Goal: Task Accomplishment & Management: Manage account settings

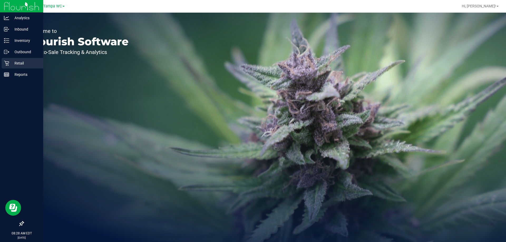
click at [11, 63] on p "Retail" at bounding box center [25, 63] width 32 height 6
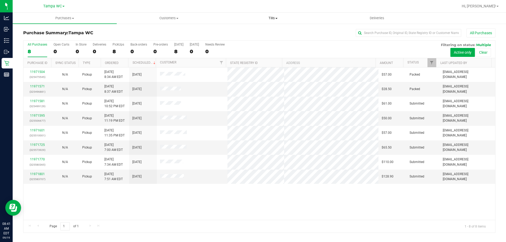
click at [276, 17] on span "Tills" at bounding box center [273, 18] width 104 height 5
click at [242, 31] on span "Manage tills" at bounding box center [239, 31] width 36 height 4
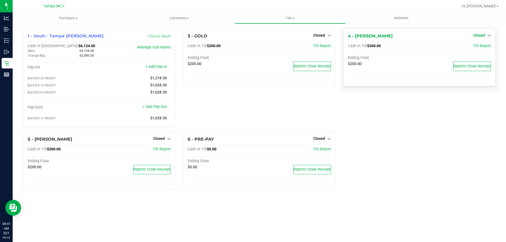
click at [483, 36] on span "Closed" at bounding box center [479, 35] width 12 height 4
click at [477, 45] on link "Open Till" at bounding box center [479, 46] width 14 height 4
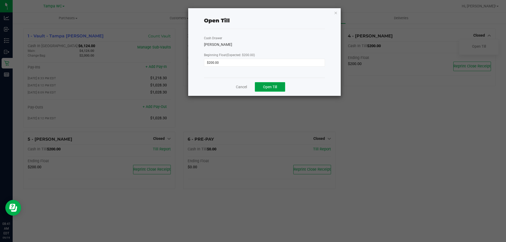
click at [272, 87] on span "Open Till" at bounding box center [270, 87] width 14 height 4
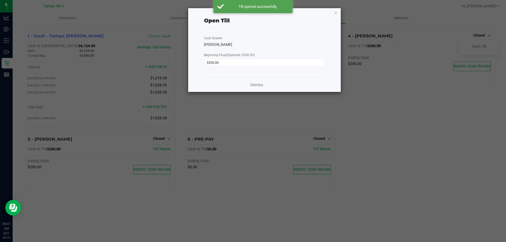
click at [336, 13] on icon "button" at bounding box center [336, 12] width 4 height 6
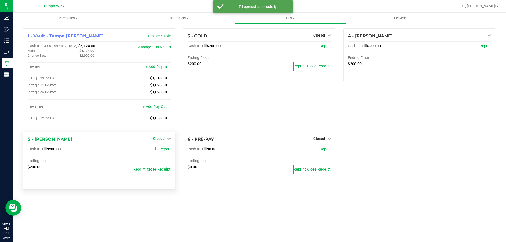
click at [160, 139] on span "Closed" at bounding box center [159, 138] width 12 height 4
click at [160, 149] on link "Open Till" at bounding box center [159, 149] width 14 height 4
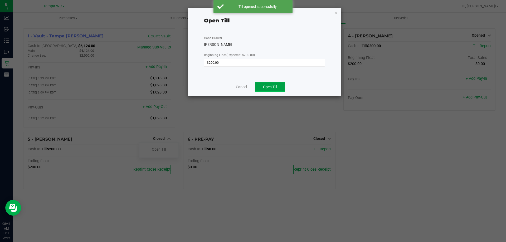
click at [269, 88] on span "Open Till" at bounding box center [270, 87] width 14 height 4
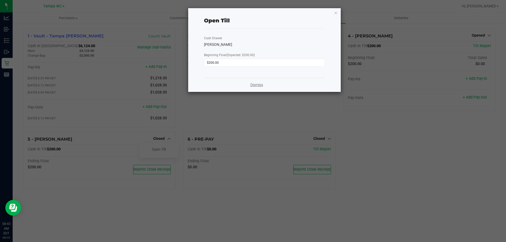
click at [261, 82] on link "Dismiss" at bounding box center [256, 85] width 13 height 6
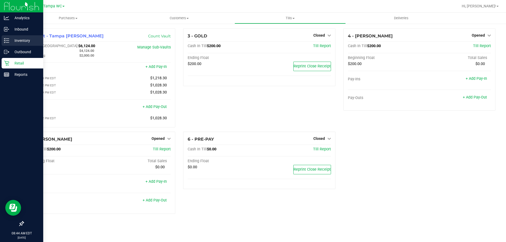
click at [22, 41] on p "Inventory" at bounding box center [25, 40] width 32 height 6
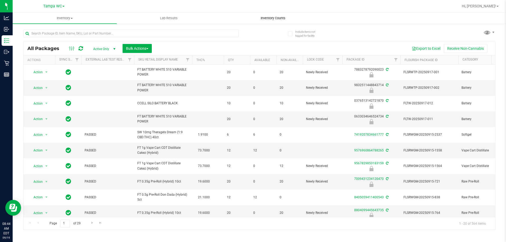
click at [272, 18] on span "Inventory Counts" at bounding box center [272, 18] width 39 height 5
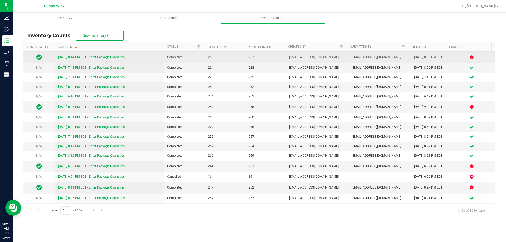
click at [80, 55] on link "[DATE] 8:14 PM EDT - Enter Package Quantities" at bounding box center [91, 57] width 67 height 4
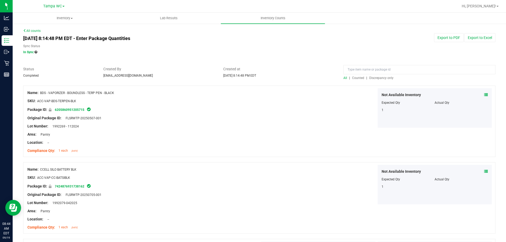
click at [374, 77] on span "Discrepancy only" at bounding box center [381, 78] width 24 height 4
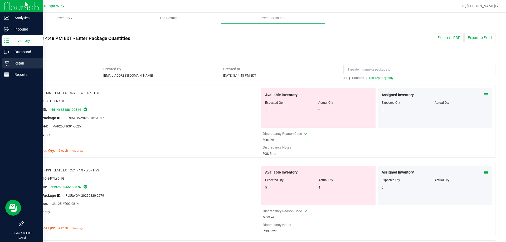
click at [22, 64] on p "Retail" at bounding box center [25, 63] width 32 height 6
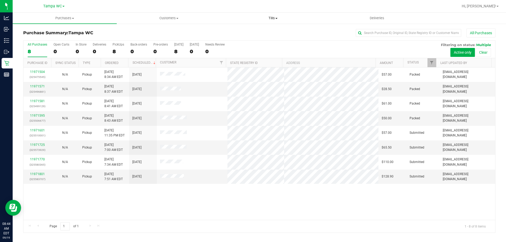
click at [262, 17] on span "Tills" at bounding box center [273, 18] width 104 height 5
click at [239, 30] on span "Manage tills" at bounding box center [239, 31] width 36 height 4
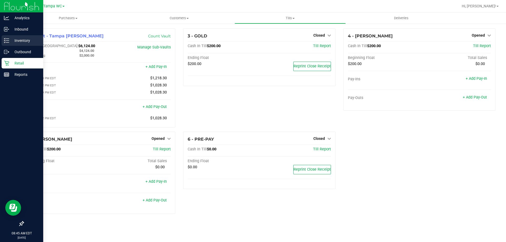
click at [25, 40] on p "Inventory" at bounding box center [25, 40] width 32 height 6
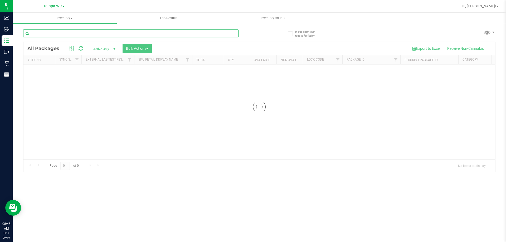
click at [81, 34] on input "text" at bounding box center [130, 33] width 215 height 8
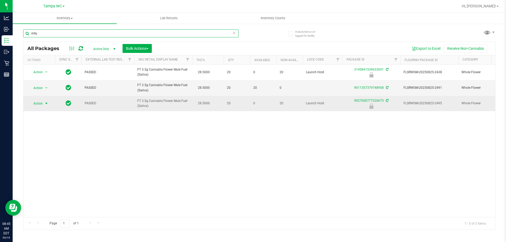
type input "mfu"
click at [42, 104] on span "Action" at bounding box center [36, 103] width 14 height 7
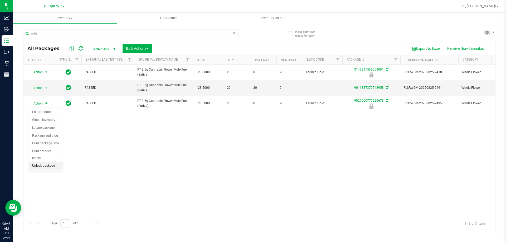
click at [48, 162] on li "Unlock package" at bounding box center [46, 166] width 34 height 8
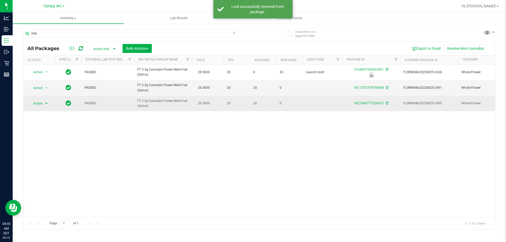
click at [40, 102] on span "Action" at bounding box center [36, 103] width 14 height 7
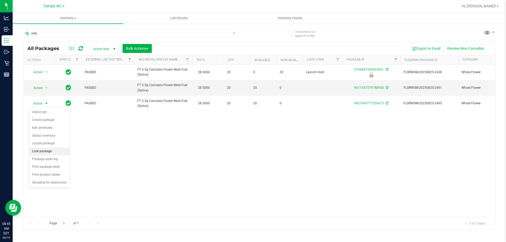
click at [49, 151] on li "Lock package" at bounding box center [49, 151] width 41 height 8
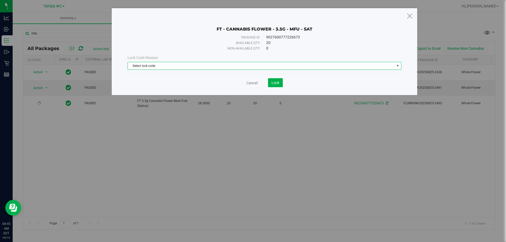
click at [242, 64] on span "Select lock code" at bounding box center [261, 65] width 267 height 7
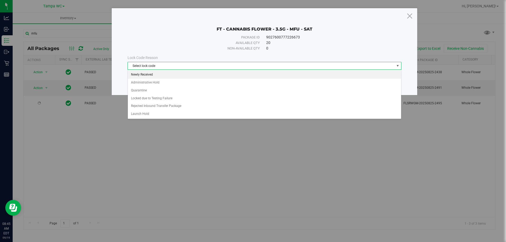
click at [158, 74] on li "Newly Received" at bounding box center [264, 75] width 273 height 8
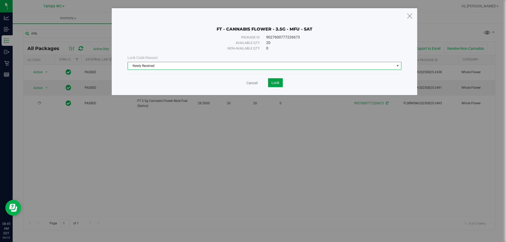
click at [273, 81] on span "Lock" at bounding box center [275, 83] width 8 height 4
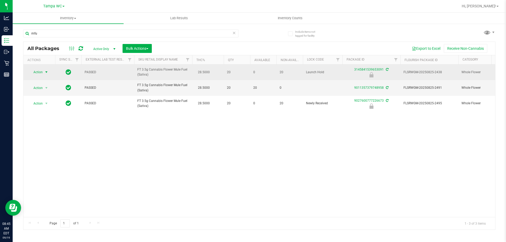
click at [42, 71] on span "Action" at bounding box center [36, 71] width 14 height 7
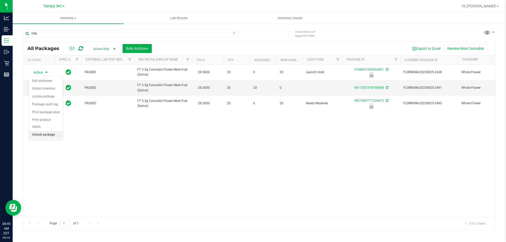
click at [44, 131] on li "Unlock package" at bounding box center [46, 135] width 34 height 8
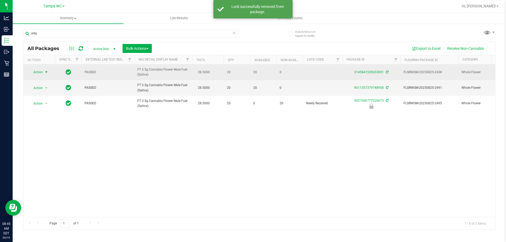
click at [41, 71] on span "Action" at bounding box center [36, 71] width 14 height 7
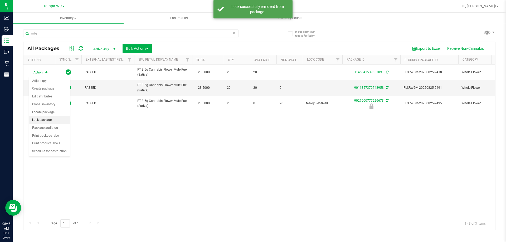
click at [54, 119] on li "Lock package" at bounding box center [49, 120] width 41 height 8
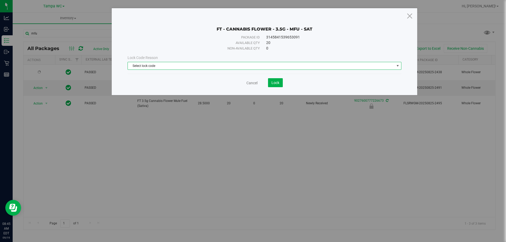
click at [235, 67] on span "Select lock code" at bounding box center [261, 65] width 267 height 7
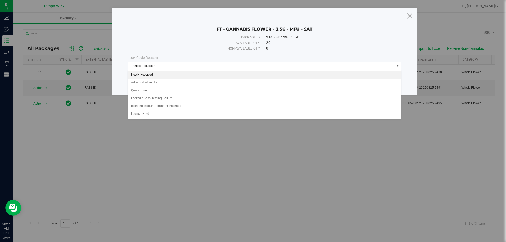
click at [150, 76] on li "Newly Received" at bounding box center [264, 75] width 273 height 8
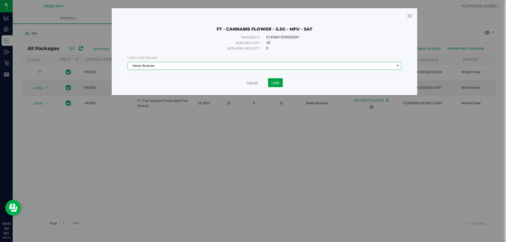
click at [276, 81] on span "Lock" at bounding box center [275, 83] width 8 height 4
